Goal: Task Accomplishment & Management: Complete application form

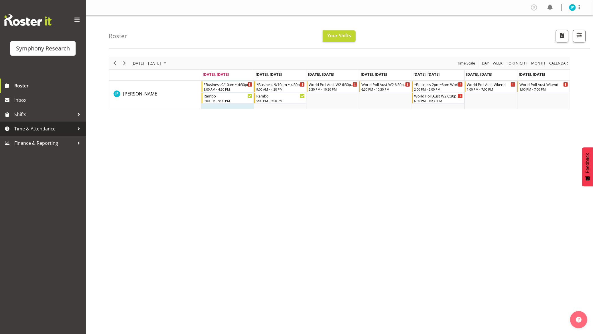
click at [38, 125] on span "Time & Attendance" at bounding box center [44, 128] width 60 height 9
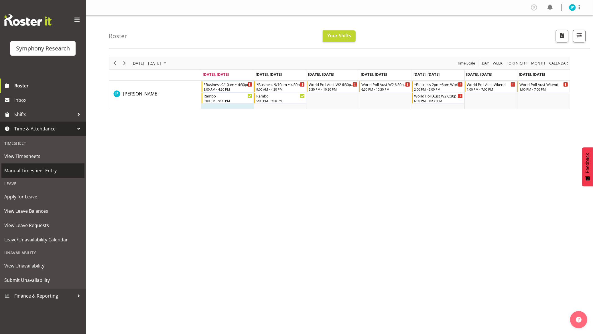
click at [58, 172] on span "Manual Timesheet Entry" at bounding box center [42, 170] width 77 height 9
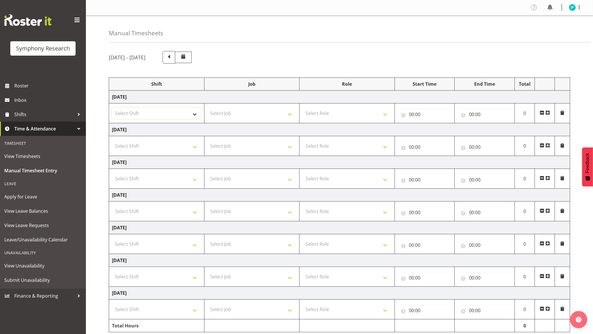
click at [186, 117] on select "Select Shift !!Weekend Residential (Roster IT Shift Label) *Business 9/10am ~ 4…" at bounding box center [156, 112] width 89 height 11
select select "26078"
click at [112, 108] on select "Select Shift !!Weekend Residential (Roster IT Shift Label) *Business 9/10am ~ 4…" at bounding box center [156, 112] width 89 height 11
click at [272, 117] on select "Select Job 550060 IF Admin 553492 World Poll Aus Wave 2 Main 2025 553493 World …" at bounding box center [251, 112] width 89 height 11
select select "10732"
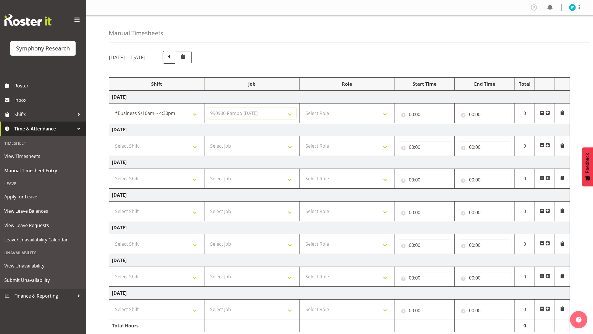
click at [207, 108] on select "Select Job 550060 IF Admin 553492 World Poll Aus Wave 2 Main 2025 553493 World …" at bounding box center [251, 112] width 89 height 11
click at [354, 113] on select "Select Role Briefing Interviewing" at bounding box center [346, 112] width 89 height 11
select select "47"
click at [302, 108] on select "Select Role Briefing Interviewing" at bounding box center [346, 112] width 89 height 11
click at [556, 45] on div "Manual Timesheets October 6th - October 12th 2025 Shift Job Role Start Time End…" at bounding box center [339, 183] width 507 height 336
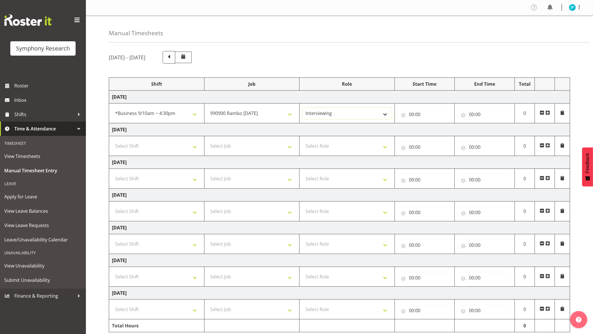
click at [340, 115] on select "Briefing Interviewing" at bounding box center [346, 112] width 89 height 11
click at [415, 117] on input "00:00" at bounding box center [425, 114] width 54 height 11
click at [436, 129] on select "00 01 02 03 04 05 06 07 08 09 10 11 12 13 14 15 16 17 18 19 20 21 22 23" at bounding box center [436, 128] width 13 height 11
select select "10"
click at [430, 124] on select "00 01 02 03 04 05 06 07 08 09 10 11 12 13 14 15 16 17 18 19 20 21 22 23" at bounding box center [436, 128] width 13 height 11
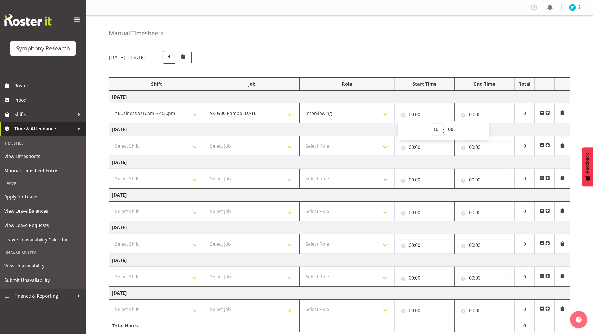
type input "10:00"
click at [480, 116] on input "00:00" at bounding box center [484, 114] width 54 height 11
click at [493, 131] on select "00 01 02 03 04 05 06 07 08 09 10 11 12 13 14 15 16 17 18 19 20 21 22 23" at bounding box center [496, 128] width 13 height 11
select select "14"
click at [490, 124] on select "00 01 02 03 04 05 06 07 08 09 10 11 12 13 14 15 16 17 18 19 20 21 22 23" at bounding box center [496, 128] width 13 height 11
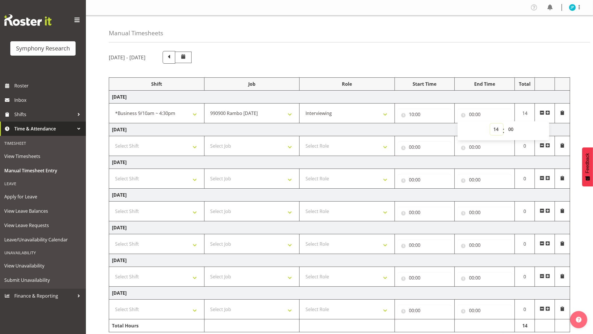
type input "14:00"
click at [509, 131] on select "00 01 02 03 04 05 06 07 08 09 10 11 12 13 14 15 16 17 18 19 20 21 22 23 24 25 2…" at bounding box center [511, 128] width 13 height 11
select select "45"
click at [505, 124] on select "00 01 02 03 04 05 06 07 08 09 10 11 12 13 14 15 16 17 18 19 20 21 22 23 24 25 2…" at bounding box center [511, 128] width 13 height 11
type input "14:45"
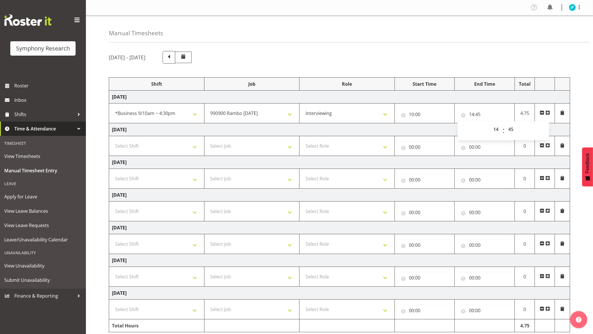
click at [387, 129] on td "Tuesday 7th October 2025" at bounding box center [339, 129] width 461 height 13
click at [547, 113] on span at bounding box center [547, 112] width 5 height 5
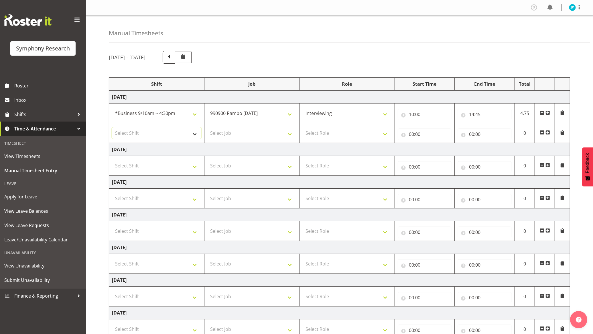
click at [167, 134] on select "Select Shift !!Weekend Residential (Roster IT Shift Label) *Business 9/10am ~ 4…" at bounding box center [156, 132] width 89 height 11
select select "26078"
click at [112, 127] on select "Select Shift !!Weekend Residential (Roster IT Shift Label) *Business 9/10am ~ 4…" at bounding box center [156, 132] width 89 height 11
click at [247, 133] on select "Select Job 550060 IF Admin 553492 World Poll Aus Wave 2 Main 2025 553493 World …" at bounding box center [251, 132] width 89 height 11
select select "10731"
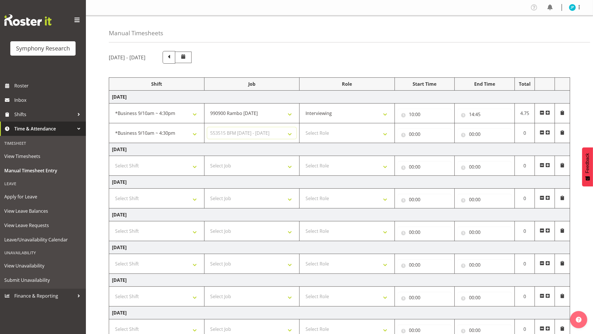
click at [207, 127] on select "Select Job 550060 IF Admin 553492 World Poll Aus Wave 2 Main 2025 553493 World …" at bounding box center [251, 132] width 89 height 11
click at [359, 136] on select "Select Role Briefing Interviewing" at bounding box center [346, 132] width 89 height 11
select select "297"
click at [302, 127] on select "Select Role Briefing Interviewing" at bounding box center [346, 132] width 89 height 11
click at [423, 138] on input "00:00" at bounding box center [425, 133] width 54 height 11
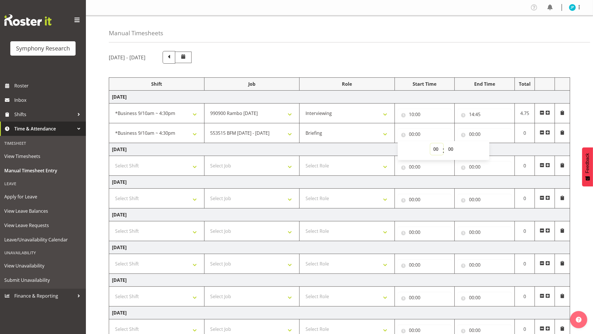
click at [435, 147] on select "00 01 02 03 04 05 06 07 08 09 10 11 12 13 14 15 16 17 18 19 20 21 22 23" at bounding box center [436, 148] width 13 height 11
select select "14"
click at [430, 143] on select "00 01 02 03 04 05 06 07 08 09 10 11 12 13 14 15 16 17 18 19 20 21 22 23" at bounding box center [436, 148] width 13 height 11
type input "14:00"
click at [453, 147] on select "00 01 02 03 04 05 06 07 08 09 10 11 12 13 14 15 16 17 18 19 20 21 22 23 24 25 2…" at bounding box center [451, 148] width 13 height 11
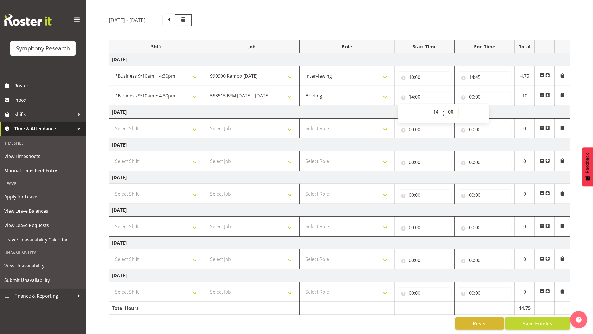
scroll to position [44, 0]
click at [457, 109] on select "00 01 02 03 04 05 06 07 08 09 10 11 12 13 14 15 16 17 18 19 20 21 22 23 24 25 2…" at bounding box center [451, 111] width 13 height 11
select select "45"
click at [445, 106] on select "00 01 02 03 04 05 06 07 08 09 10 11 12 13 14 15 16 17 18 19 20 21 22 23 24 25 2…" at bounding box center [451, 111] width 13 height 11
type input "14:45"
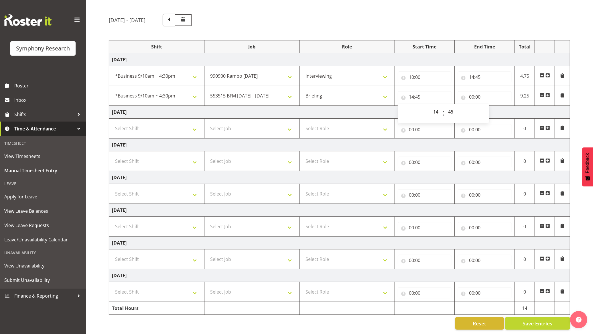
click at [504, 106] on td "Tuesday 7th October 2025" at bounding box center [339, 112] width 461 height 13
click at [478, 91] on input "00:00" at bounding box center [484, 96] width 54 height 11
click at [496, 106] on select "00 01 02 03 04 05 06 07 08 09 10 11 12 13 14 15 16 17 18 19 20 21 22 23" at bounding box center [496, 111] width 13 height 11
select select "15"
click at [490, 106] on select "00 01 02 03 04 05 06 07 08 09 10 11 12 13 14 15 16 17 18 19 20 21 22 23" at bounding box center [496, 111] width 13 height 11
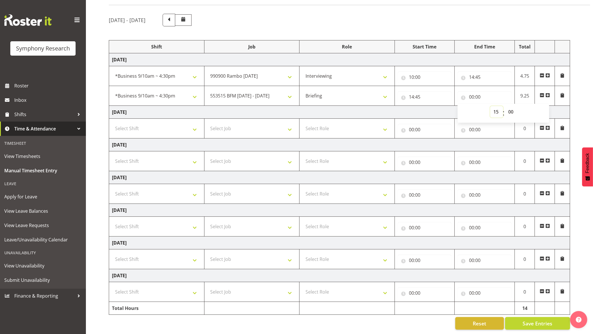
type input "15:00"
click at [424, 106] on td "Tuesday 7th October 2025" at bounding box center [339, 112] width 461 height 13
click at [548, 93] on span at bounding box center [547, 95] width 5 height 5
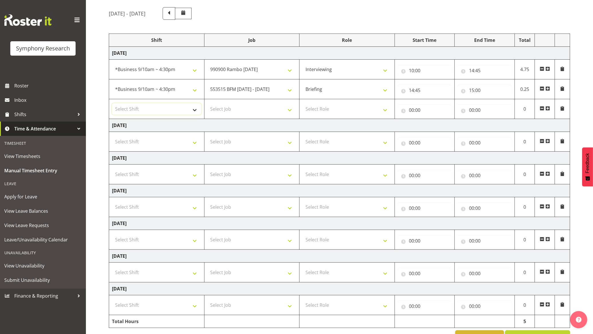
click at [187, 111] on select "Select Shift !!Weekend Residential (Roster IT Shift Label) *Business 9/10am ~ 4…" at bounding box center [156, 108] width 89 height 11
select select "26078"
click at [112, 103] on select "Select Shift !!Weekend Residential (Roster IT Shift Label) *Business 9/10am ~ 4…" at bounding box center [156, 108] width 89 height 11
click at [263, 111] on select "Select Job 550060 IF Admin 553492 World Poll Aus Wave 2 Main 2025 553493 World …" at bounding box center [251, 108] width 89 height 11
select select "10732"
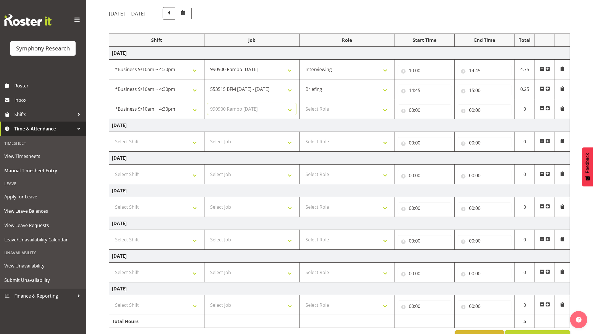
click at [207, 103] on select "Select Job 550060 IF Admin 553492 World Poll Aus Wave 2 Main 2025 553493 World …" at bounding box center [251, 108] width 89 height 11
click at [343, 109] on select "Select Role Briefing Interviewing" at bounding box center [346, 108] width 89 height 11
select select "47"
click at [302, 103] on select "Select Role Briefing Interviewing" at bounding box center [346, 108] width 89 height 11
click at [427, 112] on input "00:00" at bounding box center [425, 109] width 54 height 11
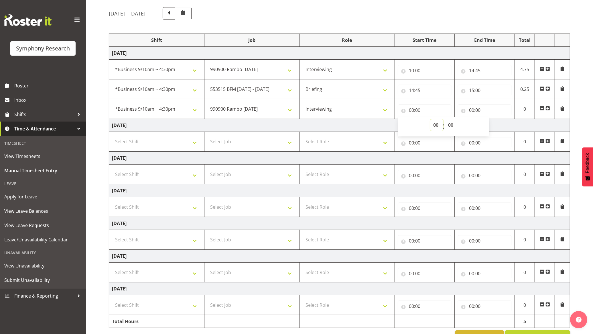
click at [434, 125] on select "00 01 02 03 04 05 06 07 08 09 10 11 12 13 14 15 16 17 18 19 20 21 22 23" at bounding box center [436, 124] width 13 height 11
select select "15"
click at [430, 119] on select "00 01 02 03 04 05 06 07 08 09 10 11 12 13 14 15 16 17 18 19 20 21 22 23" at bounding box center [436, 124] width 13 height 11
type input "15:00"
click at [482, 106] on input "00:00" at bounding box center [484, 109] width 54 height 11
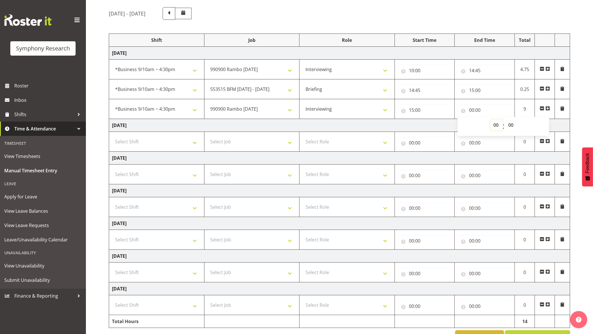
click at [494, 123] on select "00 01 02 03 04 05 06 07 08 09 10 11 12 13 14 15 16 17 18 19 20 21 22 23" at bounding box center [496, 124] width 13 height 11
select select "16"
click at [490, 119] on select "00 01 02 03 04 05 06 07 08 09 10 11 12 13 14 15 16 17 18 19 20 21 22 23" at bounding box center [496, 124] width 13 height 11
type input "16:00"
click at [441, 127] on td "Tuesday 7th October 2025" at bounding box center [339, 125] width 461 height 13
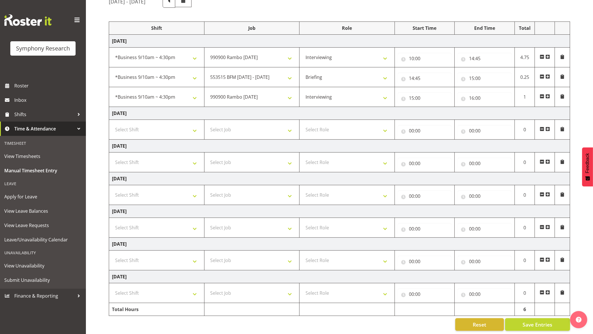
scroll to position [64, 0]
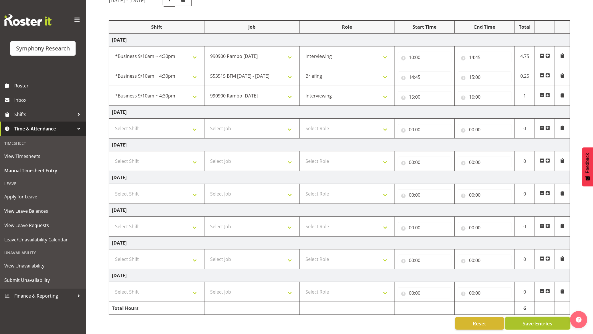
click at [533, 319] on span "Save Entries" at bounding box center [537, 322] width 30 height 7
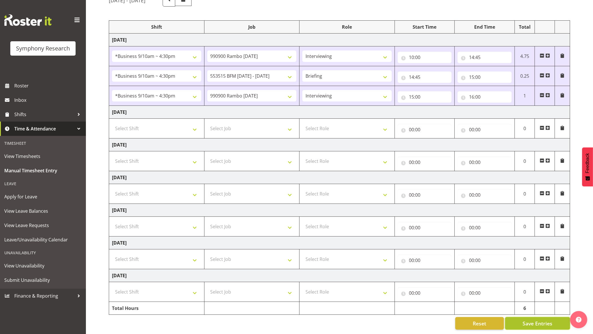
click at [533, 319] on span "Save Entries" at bounding box center [537, 322] width 30 height 7
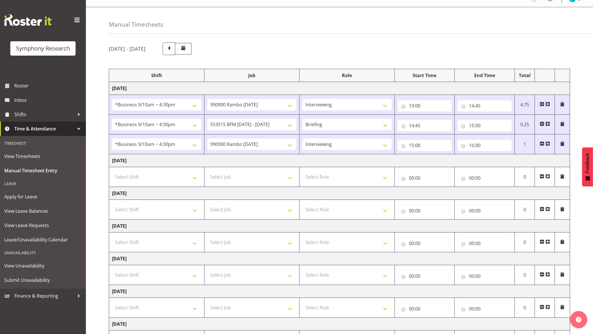
scroll to position [0, 0]
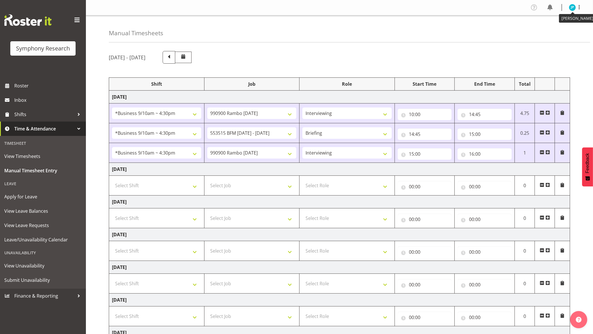
click at [570, 9] on img at bounding box center [572, 7] width 7 height 7
click at [567, 32] on link "Log Out" at bounding box center [555, 30] width 55 height 10
